Goal: Task Accomplishment & Management: Manage account settings

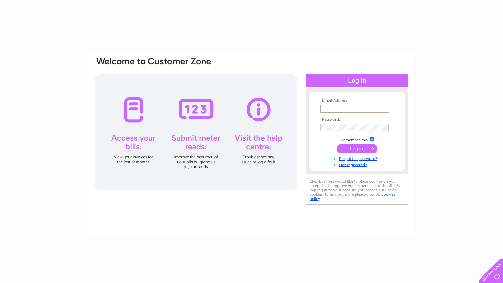
click at [336, 111] on input "text" at bounding box center [355, 109] width 69 height 8
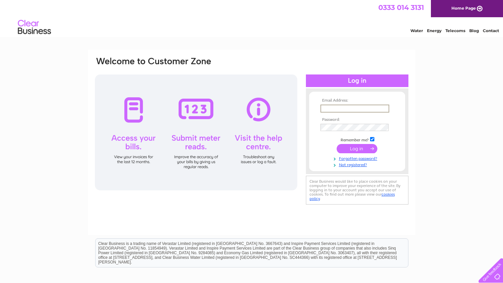
type input "[EMAIL_ADDRESS][DOMAIN_NAME]"
click at [360, 151] on input "submit" at bounding box center [357, 148] width 41 height 9
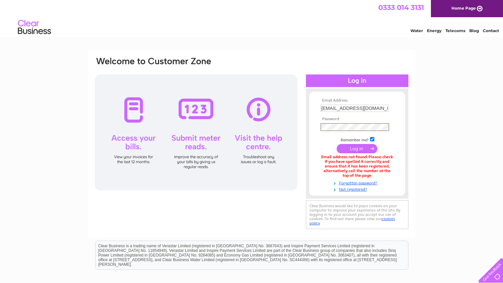
click at [356, 150] on input "submit" at bounding box center [357, 148] width 41 height 9
click at [362, 182] on link "Forgotten password?" at bounding box center [358, 182] width 75 height 6
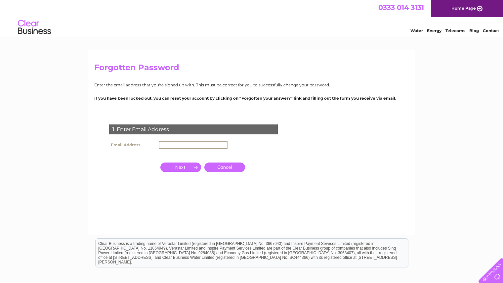
click at [181, 144] on input "text" at bounding box center [193, 145] width 69 height 8
type input "[EMAIL_ADDRESS][DOMAIN_NAME]"
click at [193, 166] on input "button" at bounding box center [181, 167] width 41 height 9
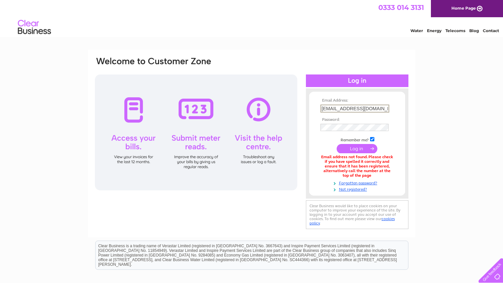
drag, startPoint x: 379, startPoint y: 107, endPoint x: 289, endPoint y: 100, distance: 90.3
click at [289, 100] on div "Email Address: info@theflowerproject.uk Password:" at bounding box center [251, 143] width 315 height 174
type input "[EMAIL_ADDRESS][DOMAIN_NAME]"
click at [361, 149] on input "submit" at bounding box center [357, 148] width 41 height 9
click at [365, 183] on link "Forgotten password?" at bounding box center [358, 182] width 75 height 6
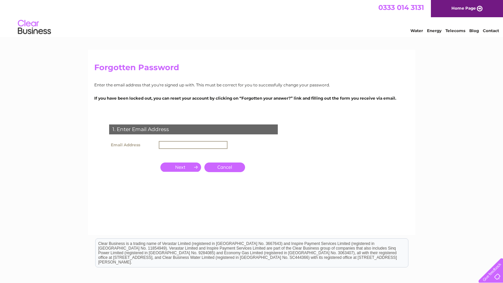
click at [173, 146] on input "text" at bounding box center [193, 145] width 69 height 8
type input "[EMAIL_ADDRESS][DOMAIN_NAME]"
click at [193, 168] on input "button" at bounding box center [181, 166] width 41 height 9
